Goal: Find specific page/section: Find specific page/section

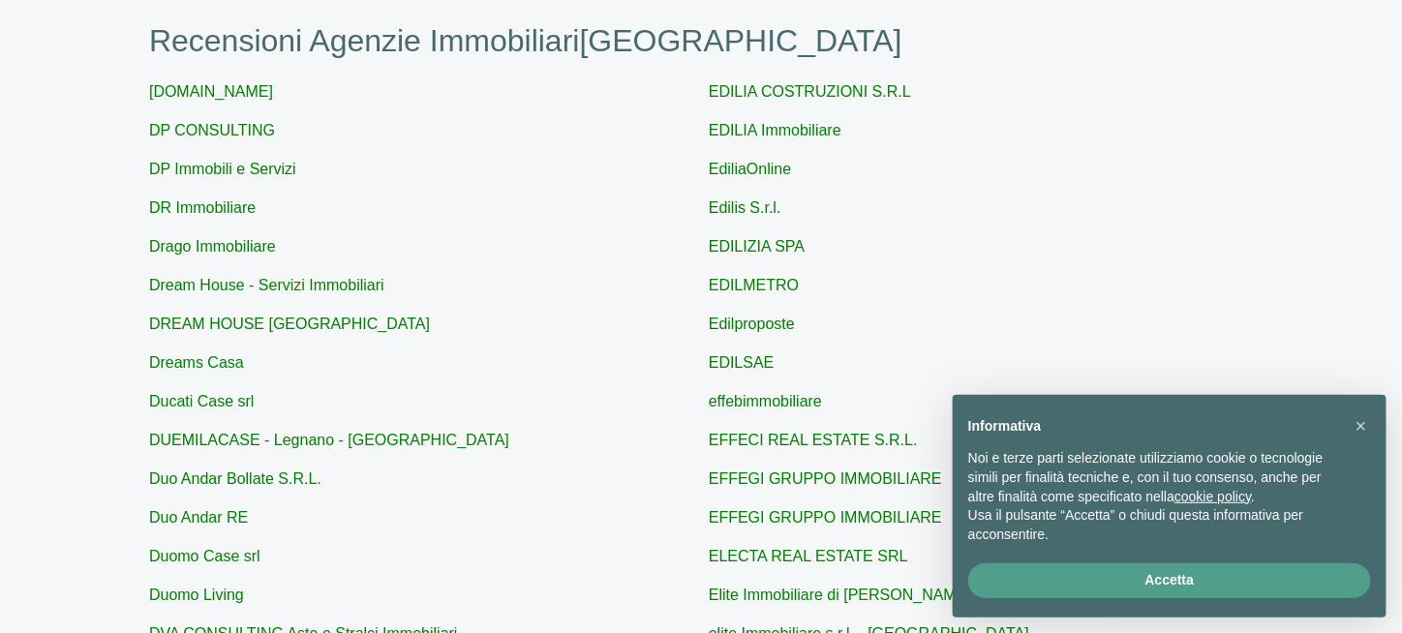
scroll to position [194, 0]
click at [261, 167] on link "DP Immobili e Servizi" at bounding box center [222, 169] width 147 height 16
type input "DP Immobili e Servizi"
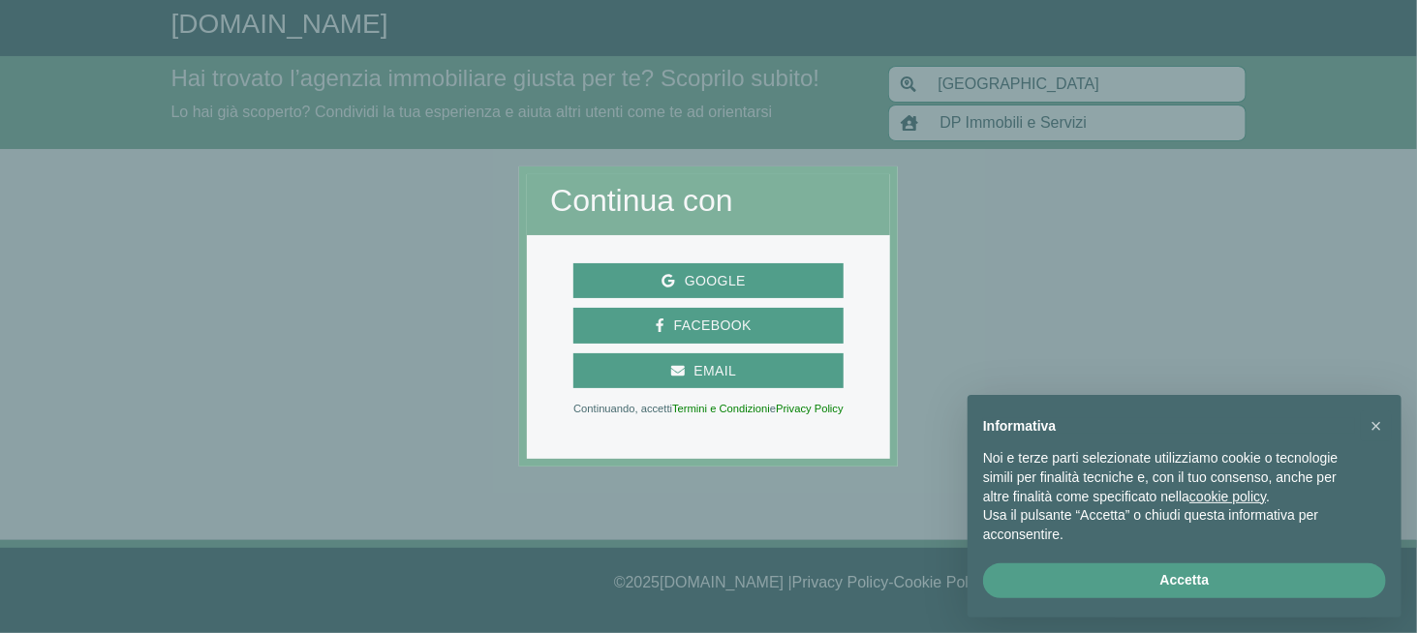
click at [887, 180] on div "Continua con" at bounding box center [708, 204] width 363 height 60
click at [1388, 418] on button "×" at bounding box center [1376, 426] width 31 height 31
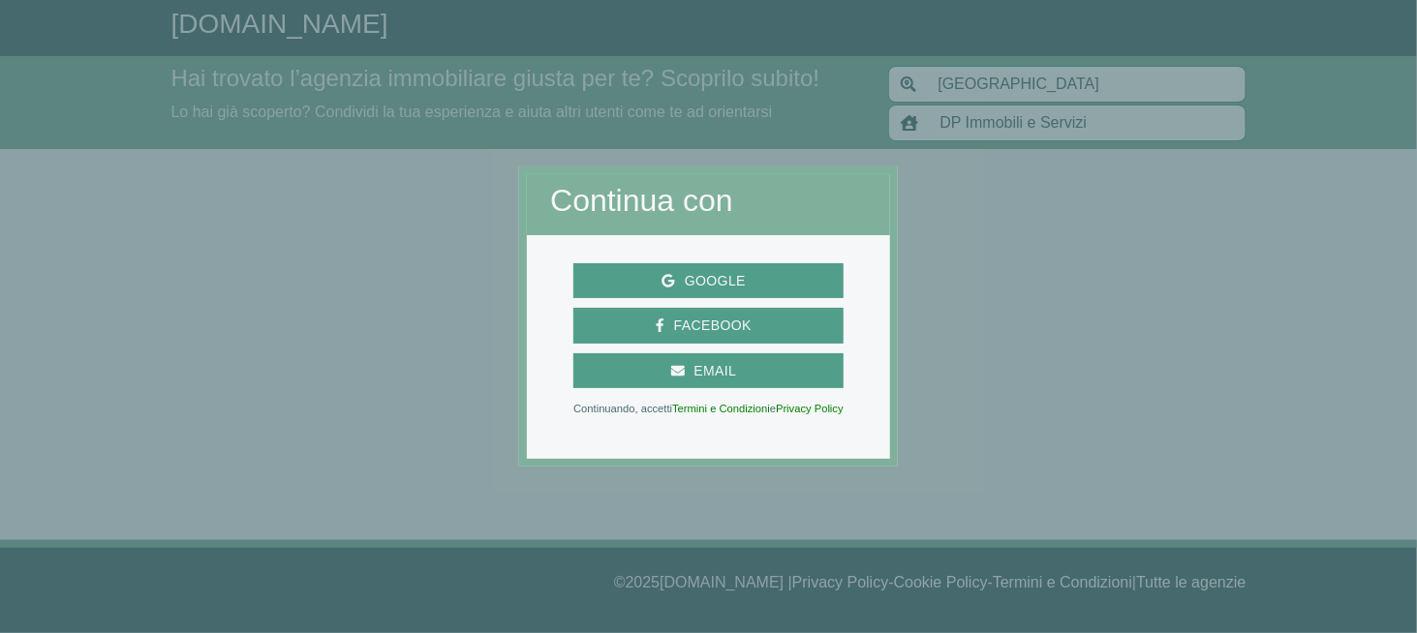
click at [826, 450] on div "Google Facebook Email Continuando, accetti Termini e Condizioni e Privacy Policy" at bounding box center [708, 347] width 363 height 224
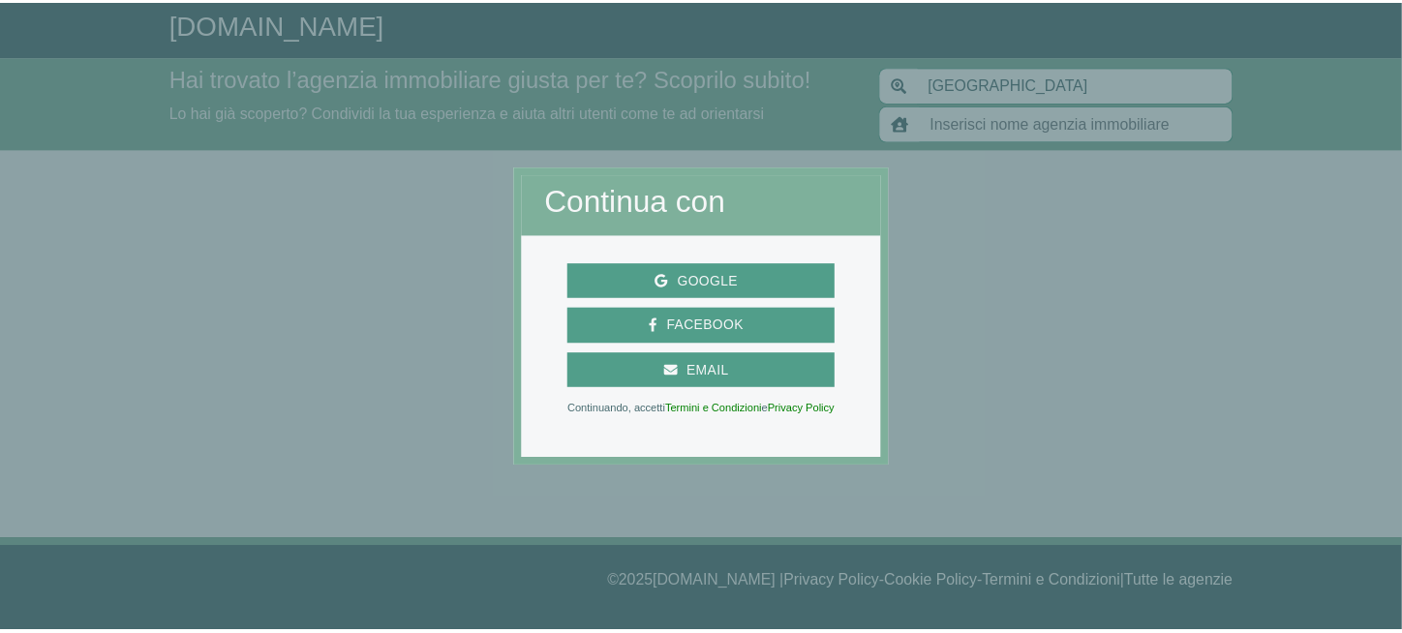
scroll to position [194, 0]
